Goal: Find specific page/section: Find specific page/section

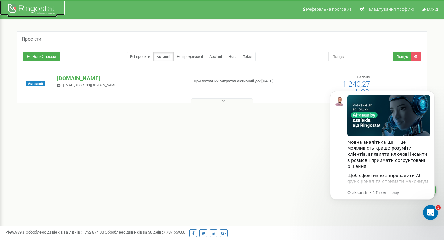
click at [35, 9] on div at bounding box center [32, 9] width 49 height 15
click at [69, 79] on p "komarovskiy.info" at bounding box center [120, 78] width 127 height 8
click at [224, 100] on icon at bounding box center [223, 101] width 3 height 4
click at [301, 163] on div "Реферальна програма Налаштування профілю Вихід Проєкти Новий проєкт Всі проєкти…" at bounding box center [222, 185] width 444 height 370
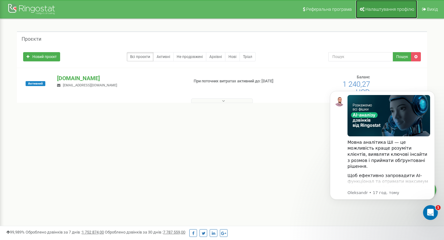
click at [394, 10] on span "Налаштування профілю" at bounding box center [390, 9] width 49 height 5
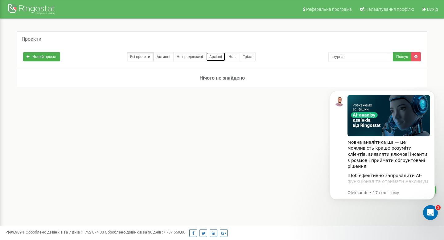
click at [219, 56] on link "Архівні" at bounding box center [215, 56] width 19 height 9
